Goal: Download file/media

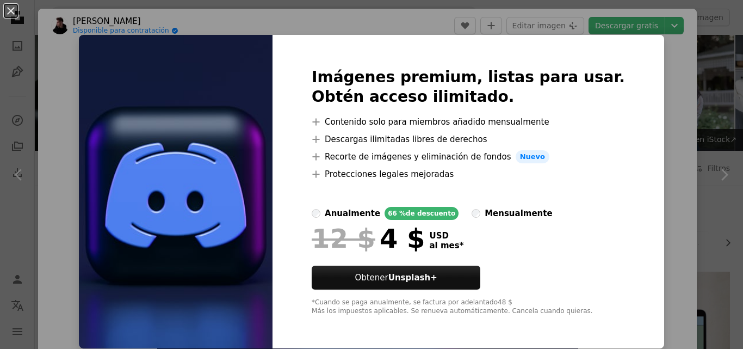
click at [446, 32] on div "An X shape Imágenes premium, listas para usar. Obtén acceso ilimitado. A plus s…" at bounding box center [371, 174] width 743 height 349
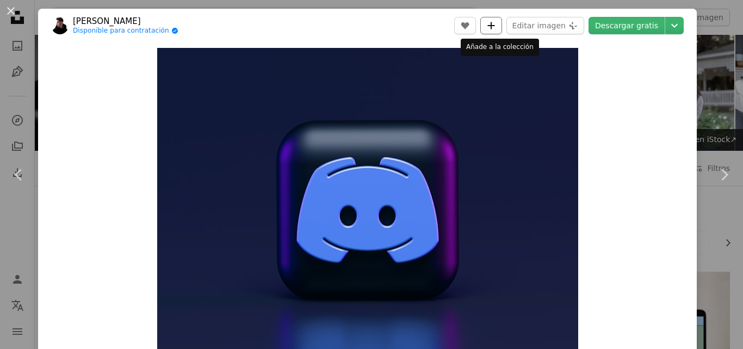
click at [494, 22] on icon "A plus sign" at bounding box center [491, 25] width 9 height 9
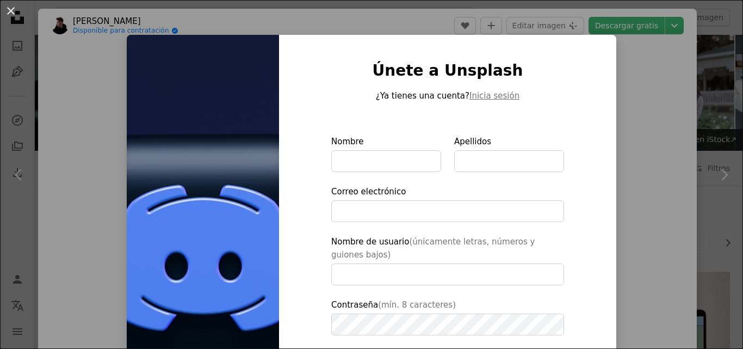
click at [650, 104] on div "An X shape Únete a Unsplash ¿Ya tienes una cuenta? Inicia sesión Nombre Apellid…" at bounding box center [371, 174] width 743 height 349
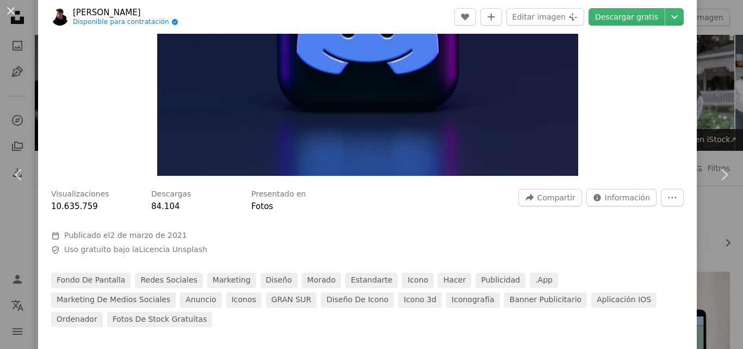
scroll to position [151, 0]
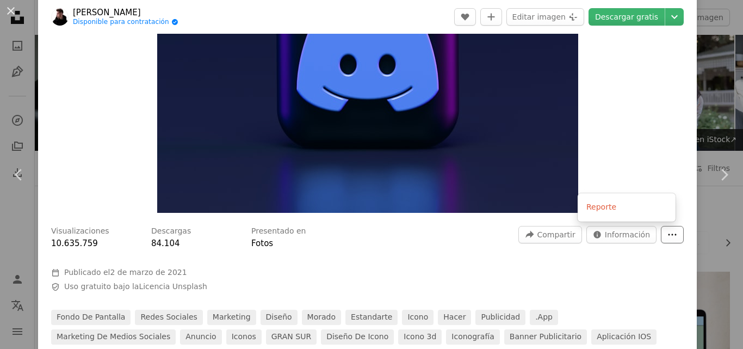
click at [661, 234] on button "More Actions" at bounding box center [672, 234] width 23 height 17
click at [322, 116] on img "Ampliar en esta imagen" at bounding box center [367, 55] width 421 height 316
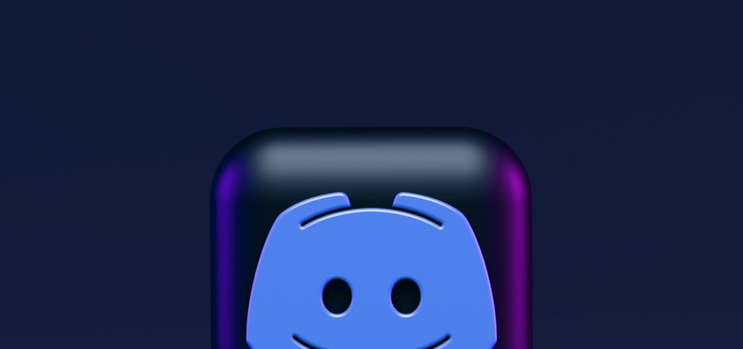
scroll to position [99, 0]
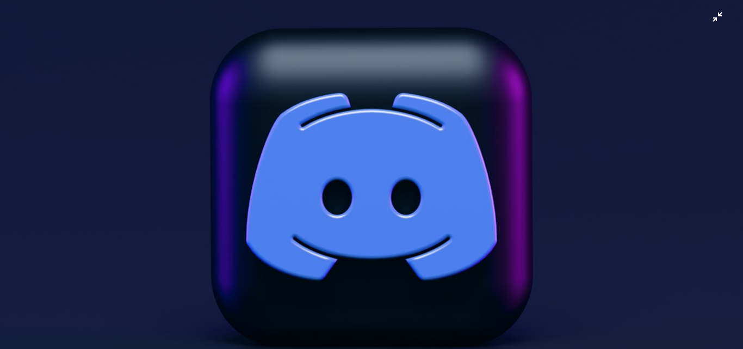
click at [678, 51] on img "Reducir el zoom en esta imagen" at bounding box center [371, 179] width 744 height 559
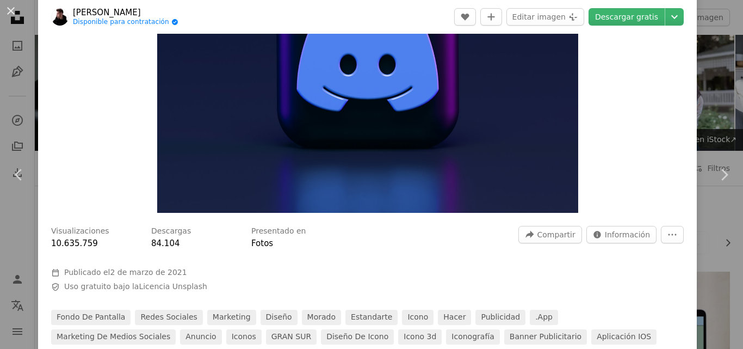
scroll to position [48, 0]
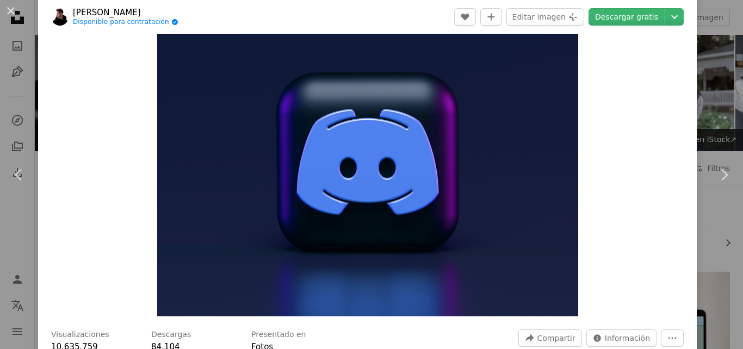
click at [296, 180] on img "Ampliar en esta imagen" at bounding box center [367, 158] width 421 height 316
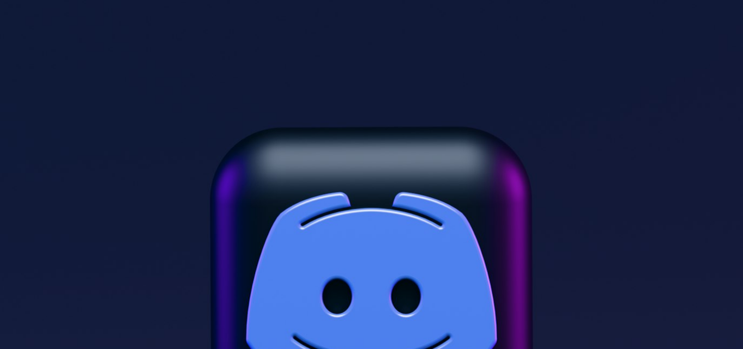
scroll to position [99, 0]
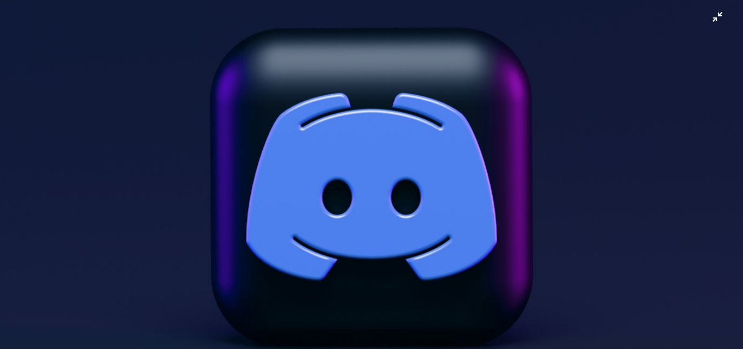
drag, startPoint x: 419, startPoint y: 208, endPoint x: 296, endPoint y: 180, distance: 126.2
click at [296, 180] on img "Reducir el zoom en esta imagen" at bounding box center [371, 179] width 744 height 559
click at [296, 180] on img "Reducir el zoom en esta imagen" at bounding box center [367, 158] width 421 height 316
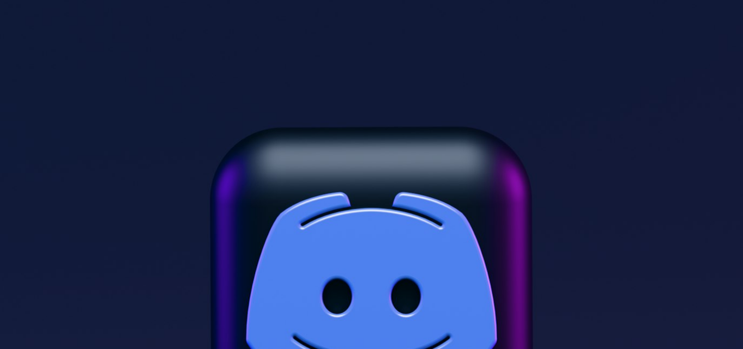
click at [296, 180] on img "Reducir el zoom en esta imagen" at bounding box center [371, 278] width 744 height 559
click at [296, 180] on img "Reducir el zoom en esta imagen" at bounding box center [367, 158] width 421 height 316
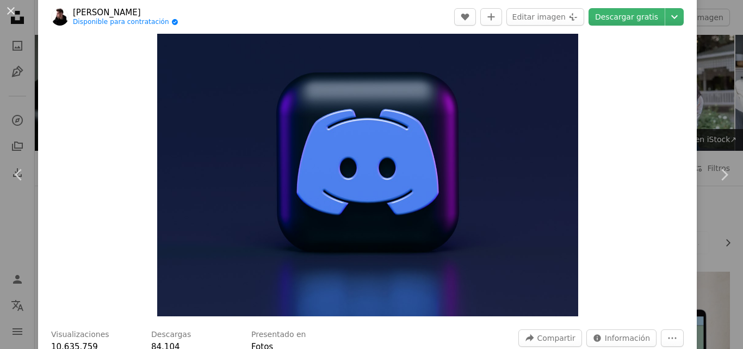
click at [296, 180] on img "Ampliar en esta imagen" at bounding box center [367, 158] width 421 height 316
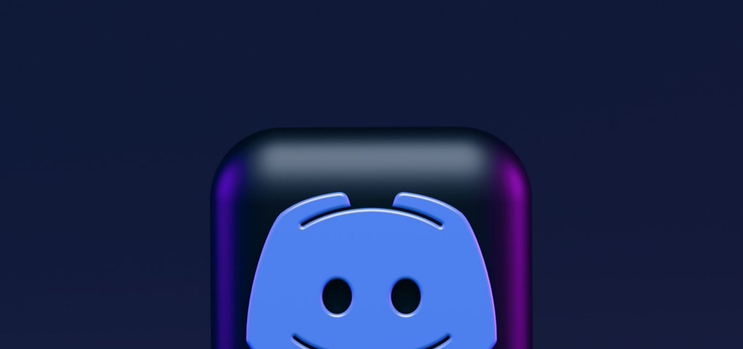
click at [296, 180] on img "Reducir el zoom en esta imagen" at bounding box center [371, 278] width 744 height 559
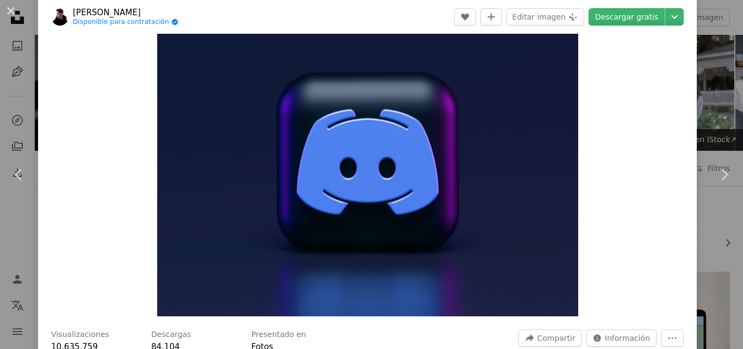
click at [296, 180] on img "Ampliar en esta imagen" at bounding box center [367, 158] width 421 height 316
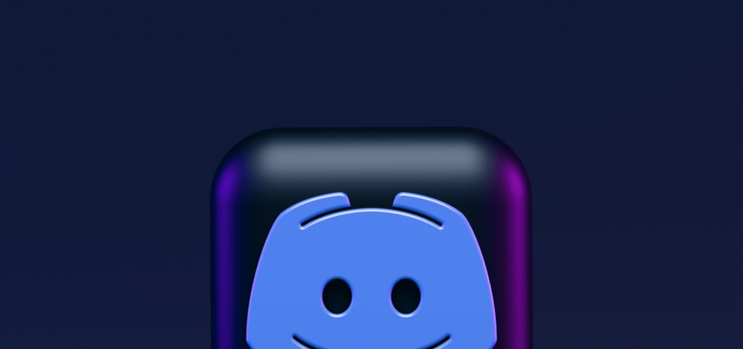
scroll to position [99, 0]
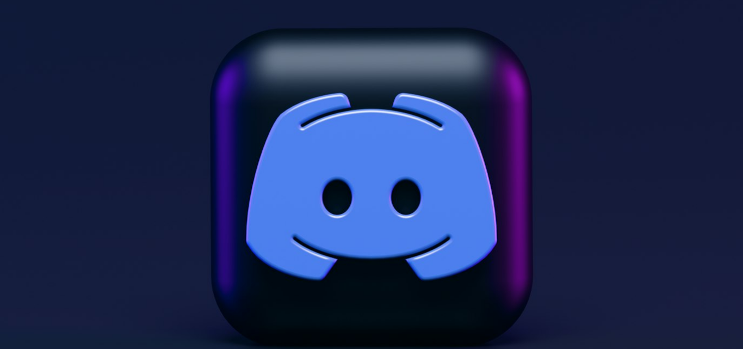
click at [296, 180] on img "Reducir el zoom en esta imagen" at bounding box center [371, 179] width 744 height 559
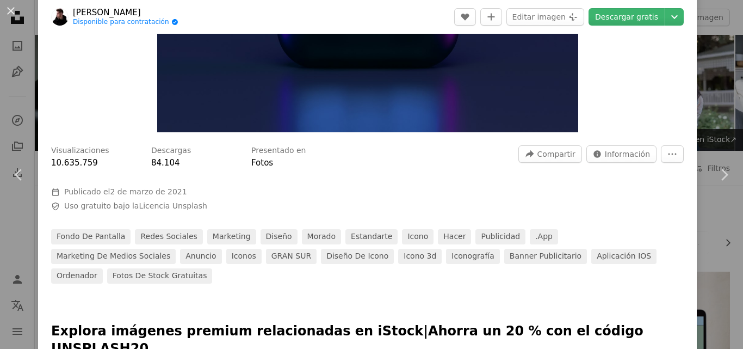
scroll to position [166, 0]
